Goal: Task Accomplishment & Management: Use online tool/utility

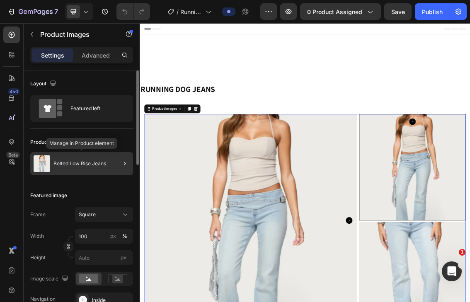
click at [81, 161] on p "Belted Low Rise Jeans" at bounding box center [80, 164] width 53 height 6
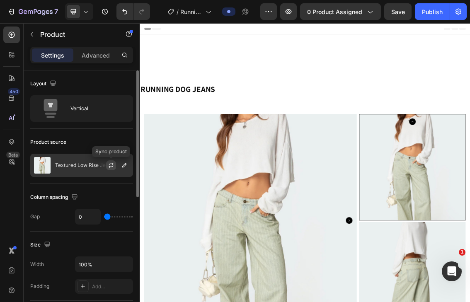
click at [113, 166] on icon "button" at bounding box center [111, 166] width 5 height 2
click at [124, 165] on icon "button" at bounding box center [124, 165] width 4 height 4
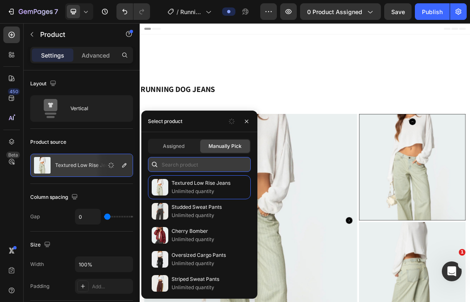
click at [172, 160] on input "text" at bounding box center [199, 164] width 103 height 15
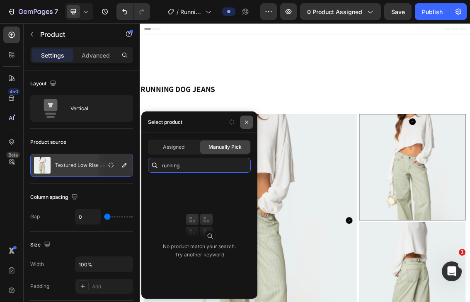
type input "running"
click at [247, 120] on icon "button" at bounding box center [246, 122] width 7 height 7
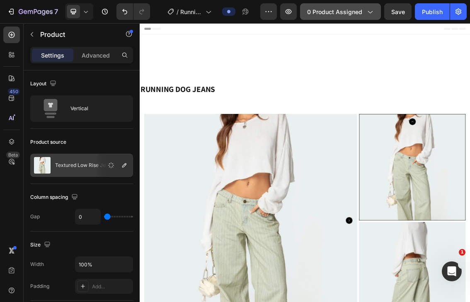
click at [356, 12] on span "0 product assigned" at bounding box center [334, 11] width 55 height 9
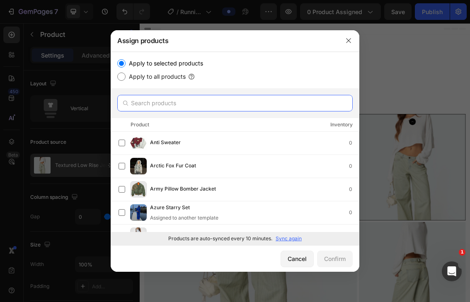
click at [155, 110] on input "text" at bounding box center [235, 103] width 236 height 17
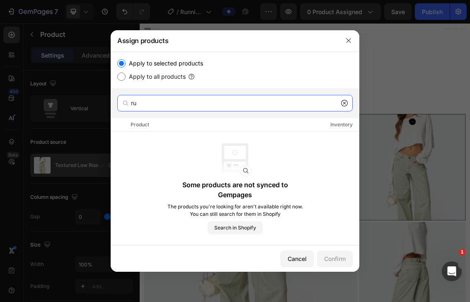
type input "r"
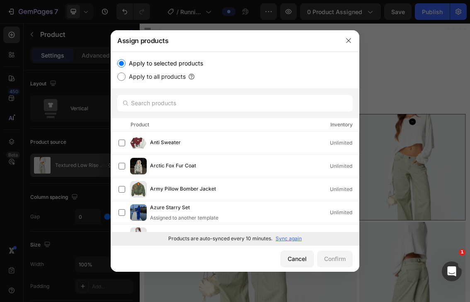
click at [280, 238] on p "Sync again" at bounding box center [289, 238] width 26 height 7
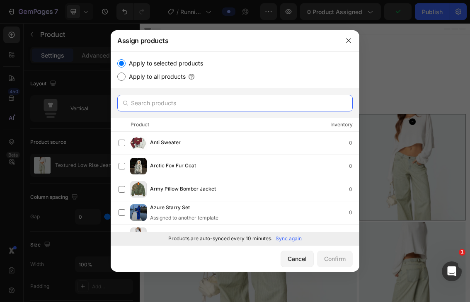
click at [150, 103] on input "text" at bounding box center [235, 103] width 236 height 17
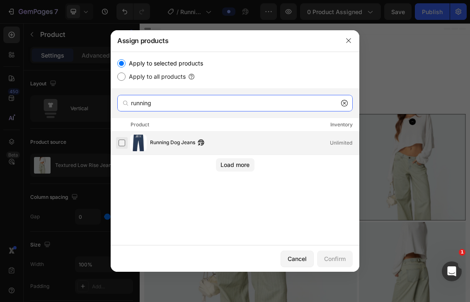
type input "running"
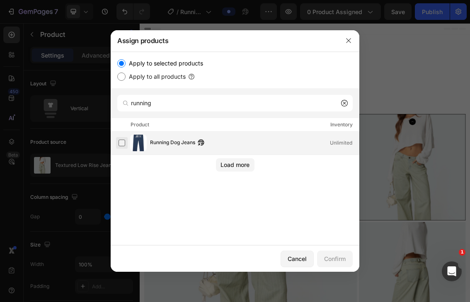
click at [123, 145] on label at bounding box center [122, 143] width 7 height 7
click at [333, 260] on div "Confirm" at bounding box center [335, 259] width 22 height 9
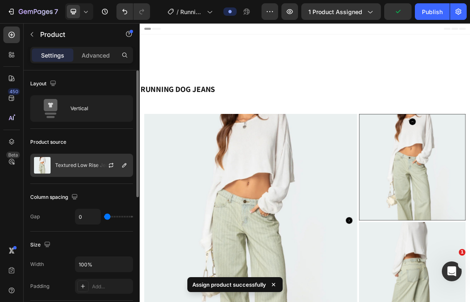
click at [82, 171] on div "Textured Low Rise Jeans" at bounding box center [81, 165] width 103 height 23
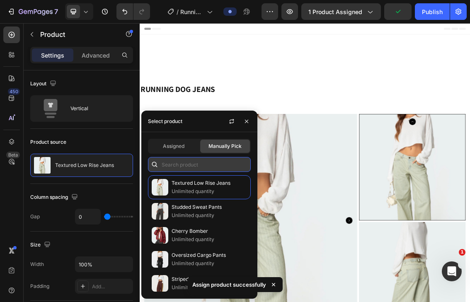
click at [168, 168] on input "text" at bounding box center [199, 164] width 103 height 15
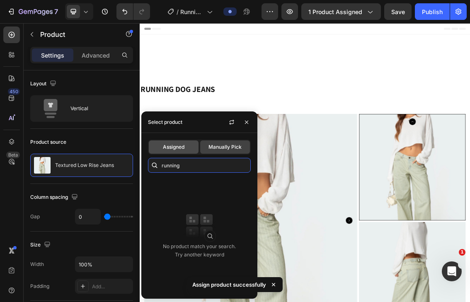
type input "running"
click at [165, 141] on div "Assigned" at bounding box center [174, 147] width 50 height 13
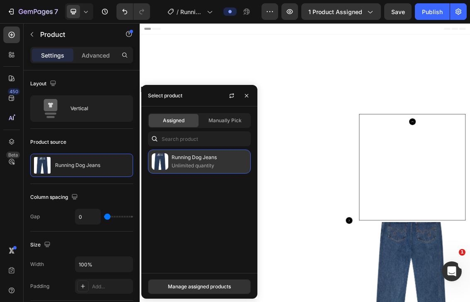
click at [183, 169] on p "Unlimited quantity" at bounding box center [209, 166] width 75 height 8
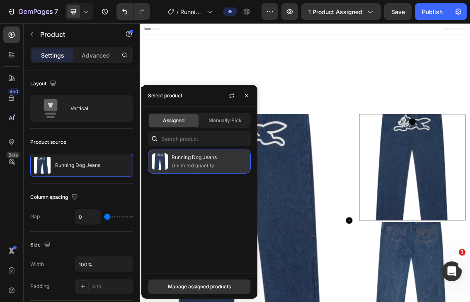
click at [182, 163] on p "Unlimited quantity" at bounding box center [209, 166] width 75 height 8
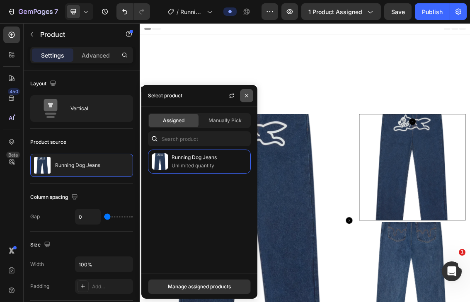
click at [248, 95] on icon "button" at bounding box center [246, 95] width 7 height 7
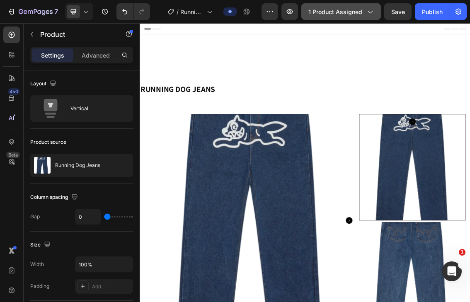
click at [344, 14] on span "1 product assigned" at bounding box center [336, 11] width 54 height 9
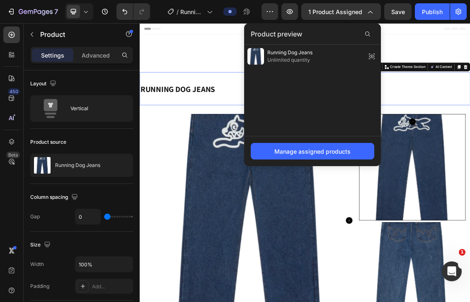
click at [215, 108] on div "RUNNING DOG JEANS Heading Section 2 You can create reusable sections Create The…" at bounding box center [389, 122] width 498 height 50
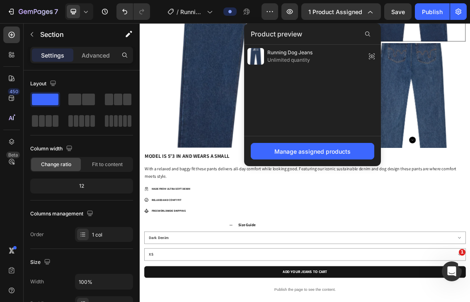
scroll to position [273, 0]
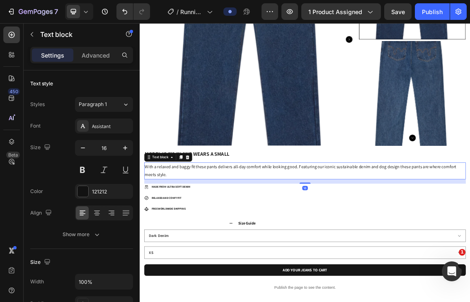
click at [183, 236] on p "With a relaxed and baggy fit these pants delivers all-day comfort while looking…" at bounding box center [388, 246] width 483 height 24
click at [88, 11] on icon at bounding box center [86, 11] width 8 height 8
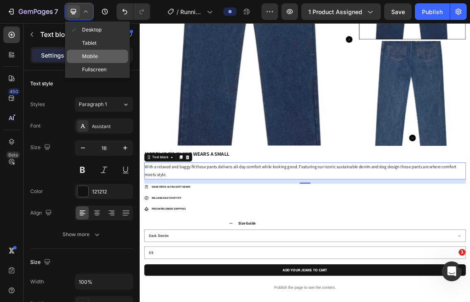
click at [85, 56] on span "Mobile" at bounding box center [90, 56] width 16 height 8
type input "10"
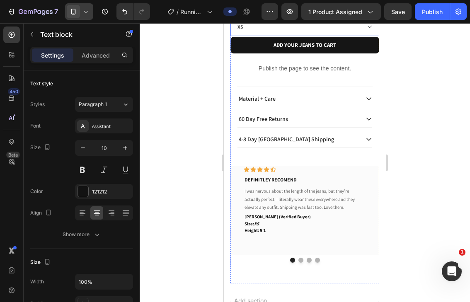
scroll to position [442, 0]
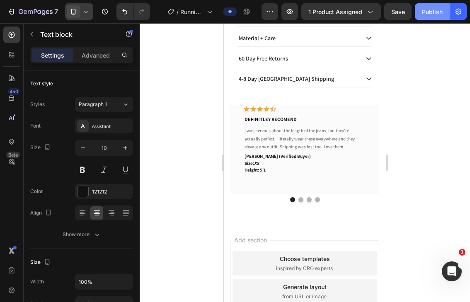
click at [426, 12] on div "Publish" at bounding box center [432, 11] width 21 height 9
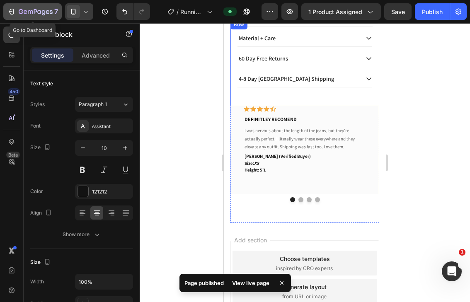
click at [11, 13] on icon "button" at bounding box center [11, 11] width 8 height 8
